Goal: Obtain resource: Download file/media

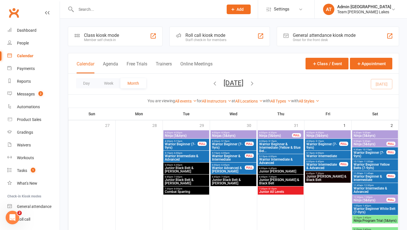
click at [90, 10] on input "text" at bounding box center [146, 9] width 145 height 8
click at [28, 132] on div "Gradings" at bounding box center [25, 132] width 16 height 5
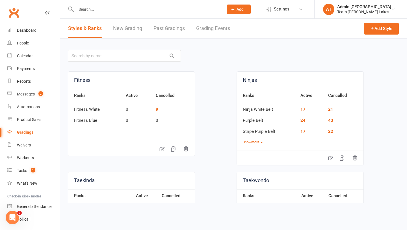
click at [213, 29] on link "Grading Events" at bounding box center [213, 29] width 34 height 20
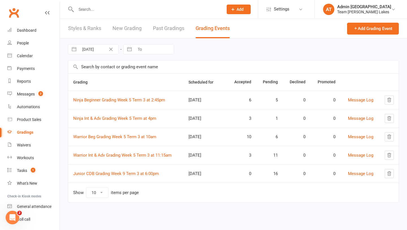
select select "6"
select select "2025"
select select "7"
select select "2025"
select select "8"
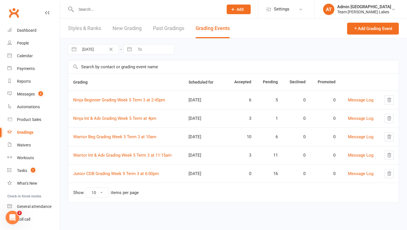
select select "2025"
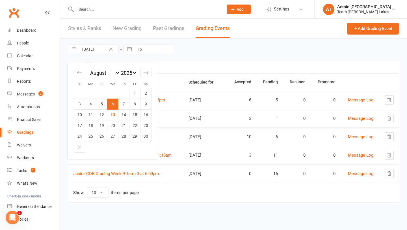
click at [98, 51] on input "06 Aug 2025" at bounding box center [98, 49] width 39 height 10
click at [81, 71] on icon "Move backward to switch to the previous month." at bounding box center [79, 72] width 5 height 5
select select "4"
select select "2025"
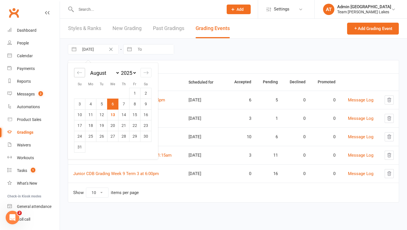
select select "5"
select select "2025"
click at [81, 71] on icon "Move backward to switch to the previous month." at bounding box center [79, 72] width 5 height 5
select select "3"
select select "2025"
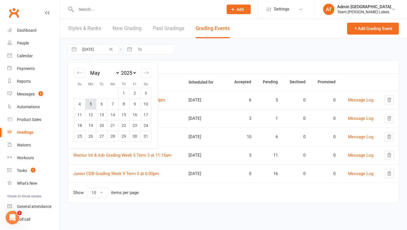
click at [92, 102] on td "5" at bounding box center [90, 103] width 11 height 11
type input "05 May 2025"
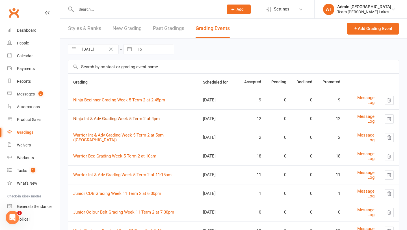
click at [130, 118] on link "Ninja Int & Adv Grading Week 5 Term 2 at 4pm" at bounding box center [116, 118] width 87 height 5
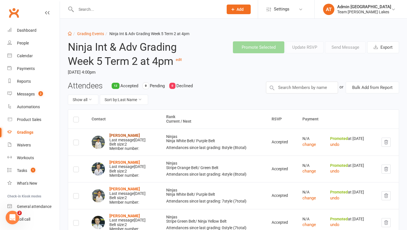
click at [126, 135] on strong "Shourya Bagewadi" at bounding box center [124, 135] width 31 height 5
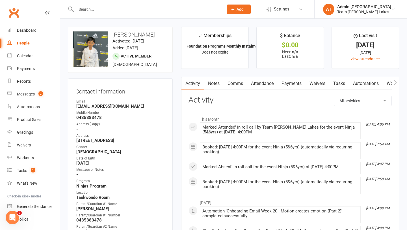
click at [269, 100] on select "All activities Bookings / Attendances Communications Notes Failed SMSes Grading…" at bounding box center [362, 101] width 57 height 10
select select "ConversationLogEntry"
click at [269, 96] on select "All activities Bookings / Attendances Communications Notes Failed SMSes Grading…" at bounding box center [362, 101] width 57 height 10
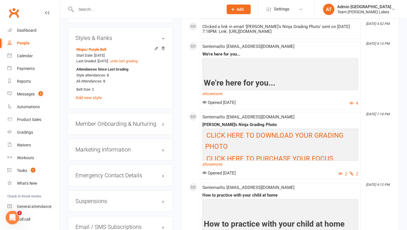
scroll to position [457, 0]
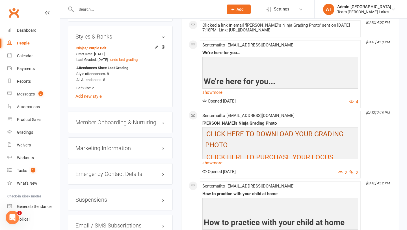
click at [269, 133] on span "CLICK HERE TO DOWNLOAD YOUR GRADING PHOTO" at bounding box center [274, 139] width 138 height 19
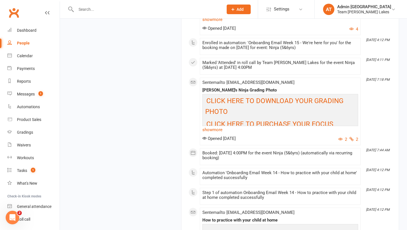
scroll to position [1185, 0]
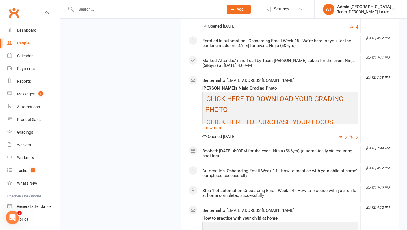
click at [243, 100] on span "CLICK HERE TO DOWNLOAD YOUR GRADING PHOTO" at bounding box center [274, 104] width 138 height 19
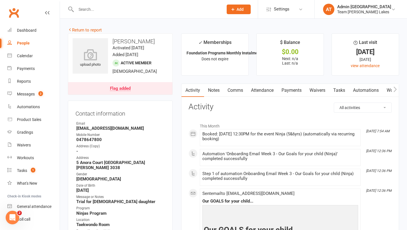
click at [366, 107] on select "All activities Bookings / Attendances Communications Notes Failed SMSes Grading…" at bounding box center [362, 108] width 57 height 10
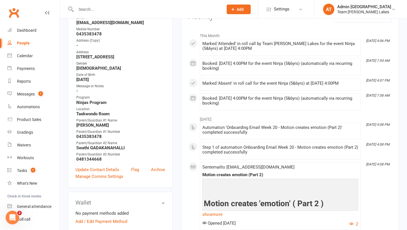
scroll to position [83, 0]
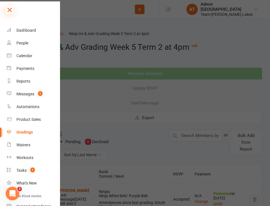
click at [8, 10] on icon at bounding box center [10, 10] width 8 height 8
